Goal: Task Accomplishment & Management: Complete application form

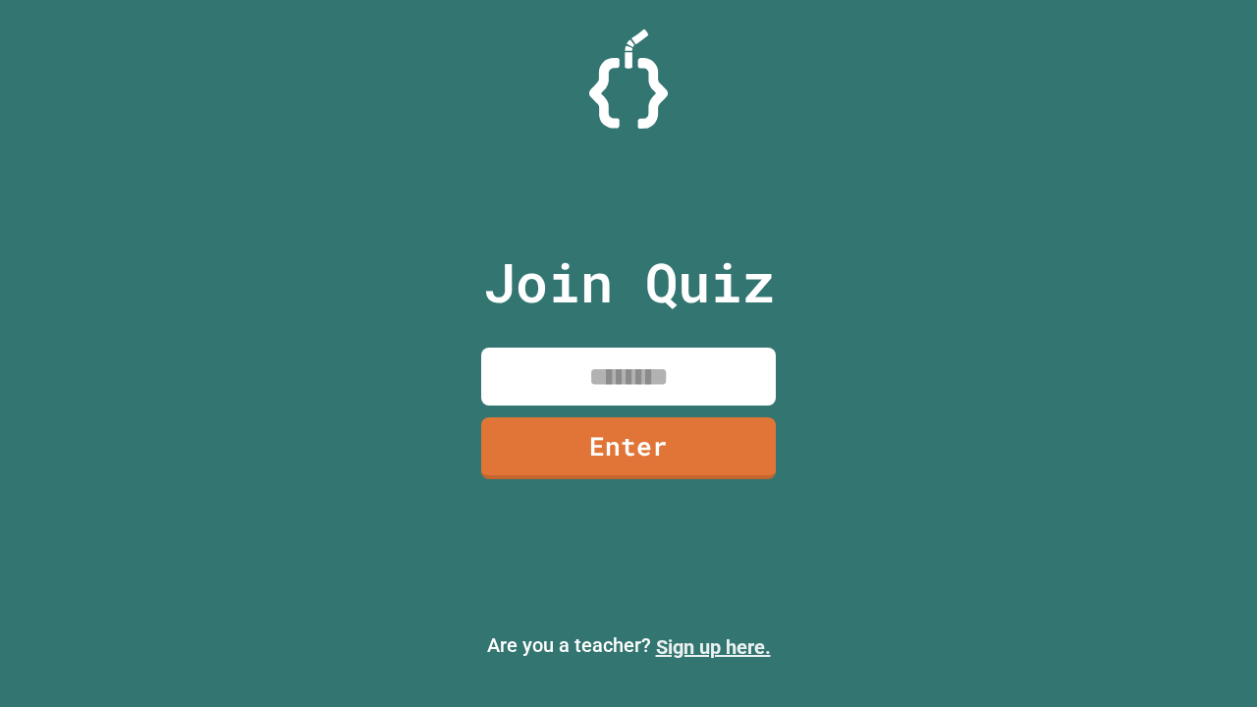
click at [713, 647] on link "Sign up here." at bounding box center [713, 647] width 115 height 24
